Goal: Task Accomplishment & Management: Manage account settings

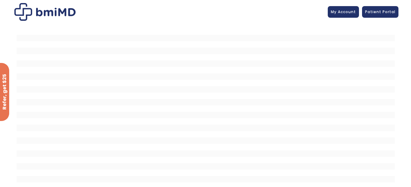
scroll to position [25, 0]
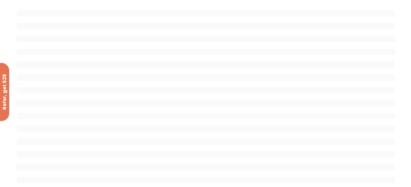
drag, startPoint x: 380, startPoint y: 9, endPoint x: 398, endPoint y: 38, distance: 34.2
click at [398, 38] on div at bounding box center [205, 100] width 411 height 202
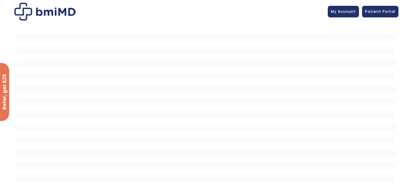
scroll to position [0, 0]
click at [338, 11] on span "My Account" at bounding box center [343, 10] width 25 height 5
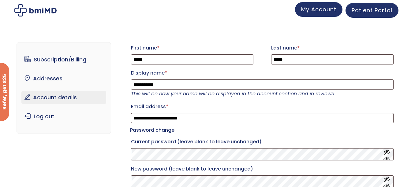
click at [312, 12] on span "My Account" at bounding box center [318, 10] width 35 height 8
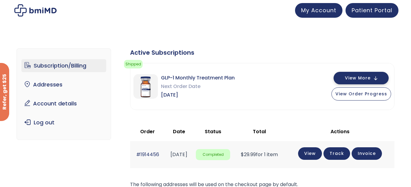
click at [361, 76] on span "View More" at bounding box center [358, 78] width 26 height 4
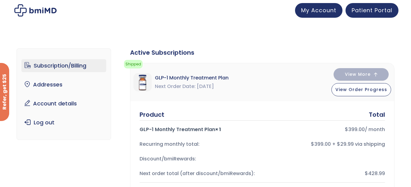
click at [69, 62] on link "Subscription/Billing" at bounding box center [63, 65] width 85 height 13
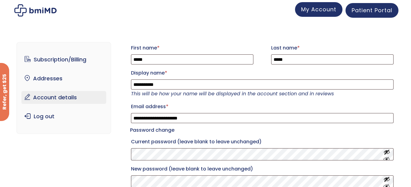
click at [316, 11] on span "My Account" at bounding box center [318, 10] width 35 height 8
